Goal: Complete application form

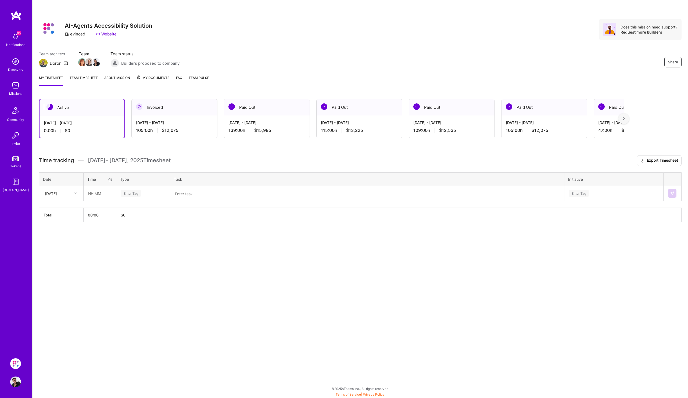
click at [91, 77] on link "Team timesheet" at bounding box center [84, 80] width 28 height 11
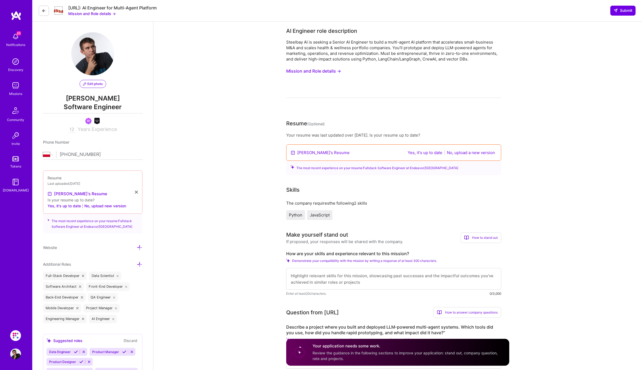
select select "PL"
